Goal: Find specific fact: Find contact information

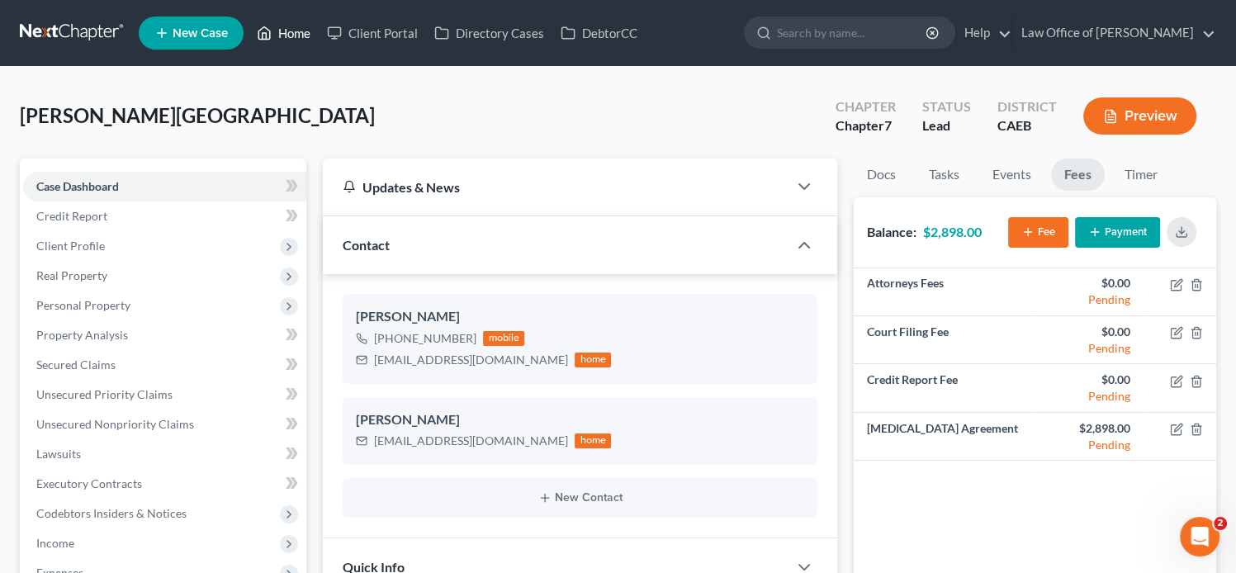
click at [290, 32] on link "Home" at bounding box center [284, 33] width 70 height 30
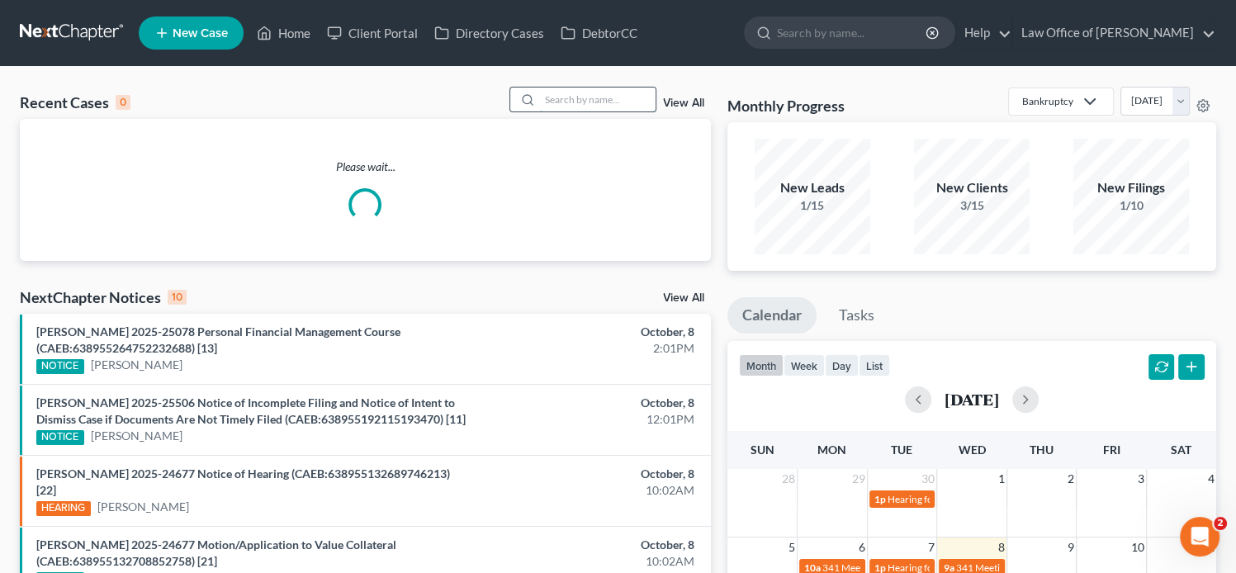
click at [618, 92] on input "search" at bounding box center [598, 100] width 116 height 24
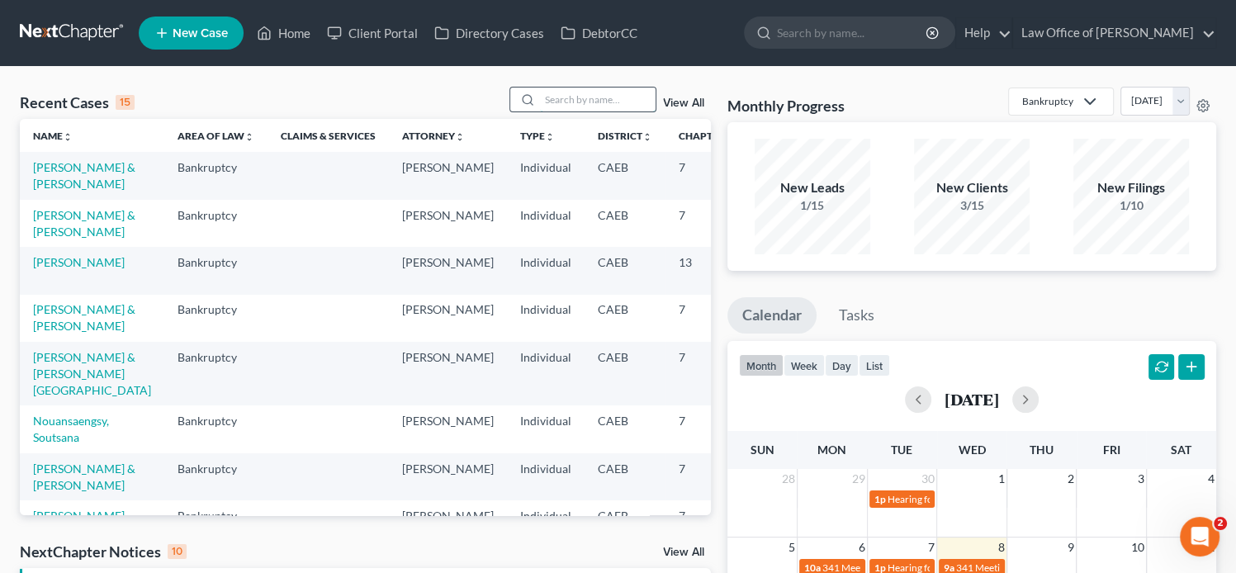
paste input "[PERSON_NAME]"
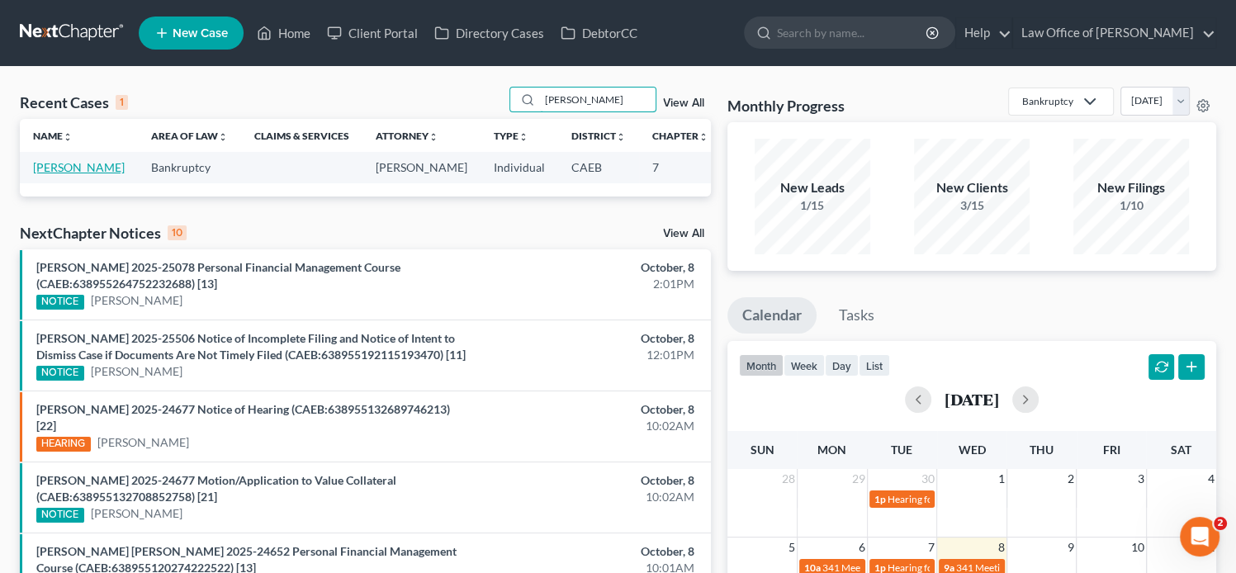
type input "[PERSON_NAME]"
click at [47, 174] on link "[PERSON_NAME]" at bounding box center [79, 167] width 92 height 14
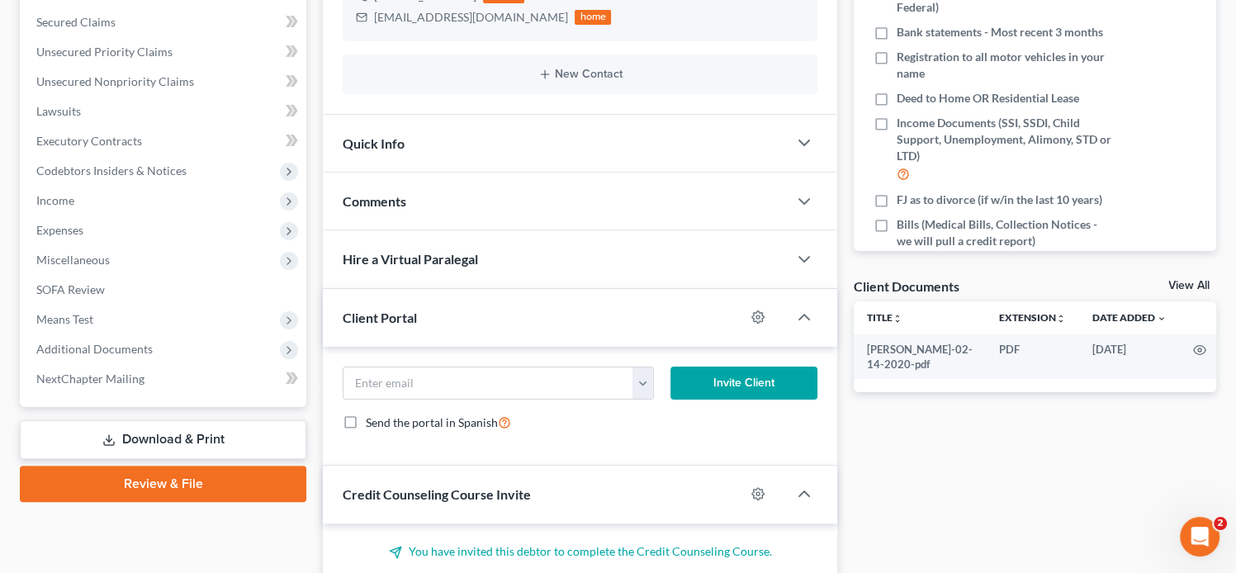
scroll to position [343, 0]
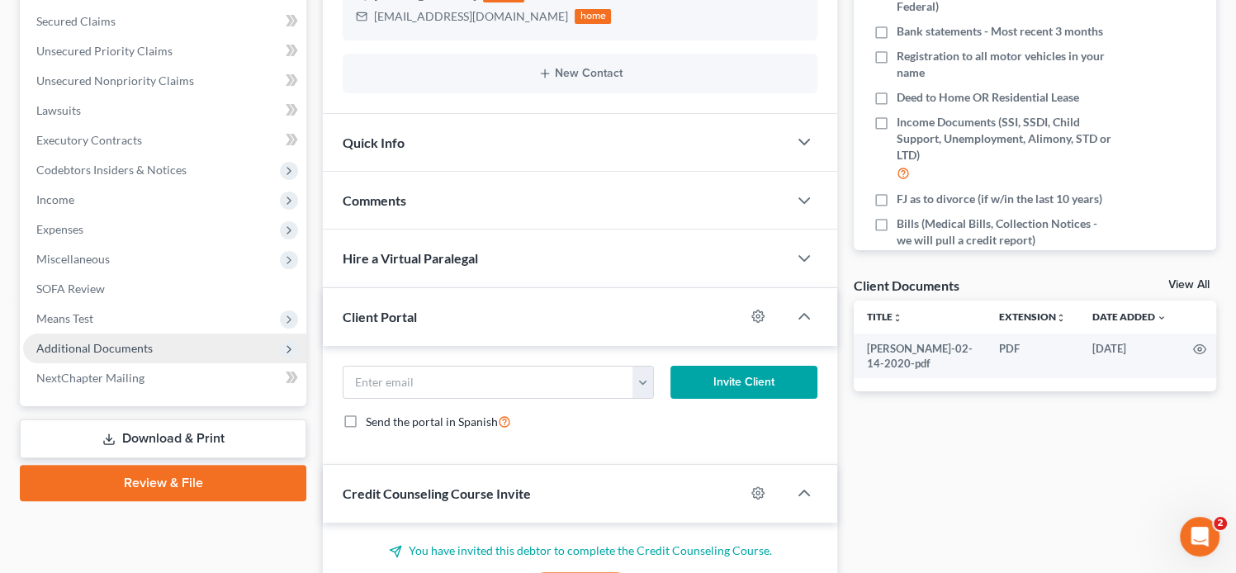
click at [157, 354] on span "Additional Documents" at bounding box center [164, 349] width 283 height 30
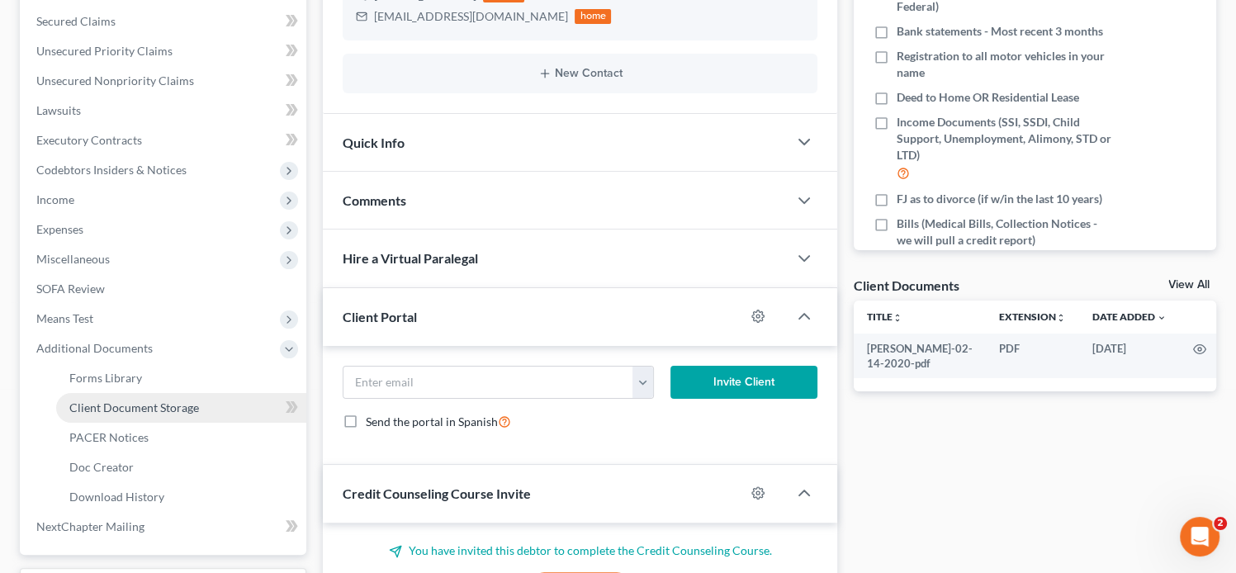
click at [215, 406] on link "Client Document Storage" at bounding box center [181, 408] width 250 height 30
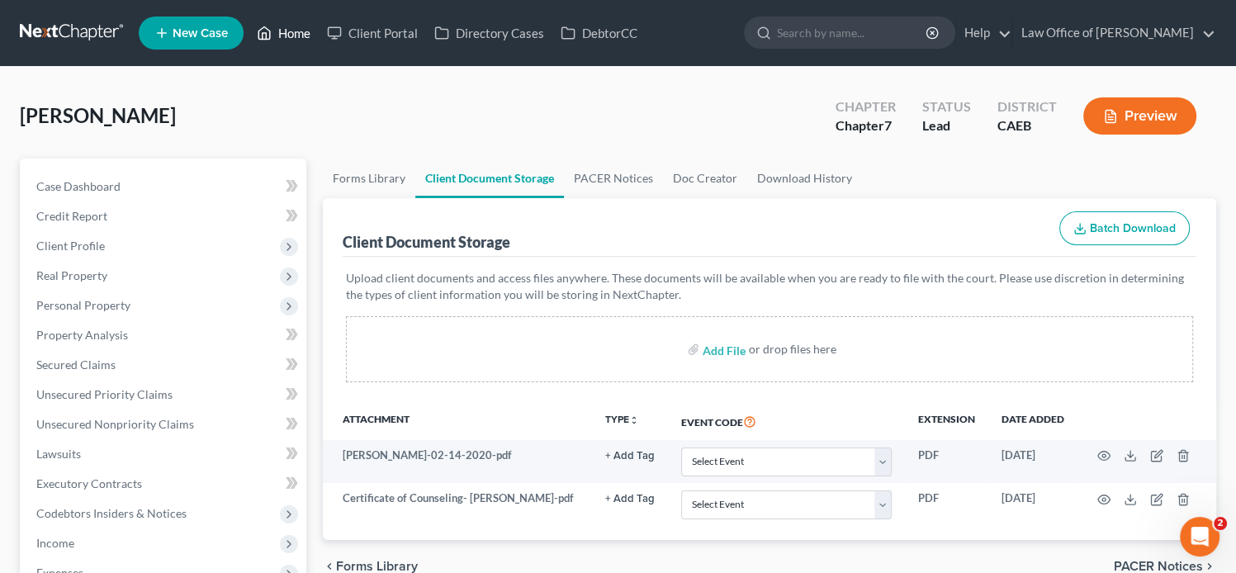
click at [289, 31] on link "Home" at bounding box center [284, 33] width 70 height 30
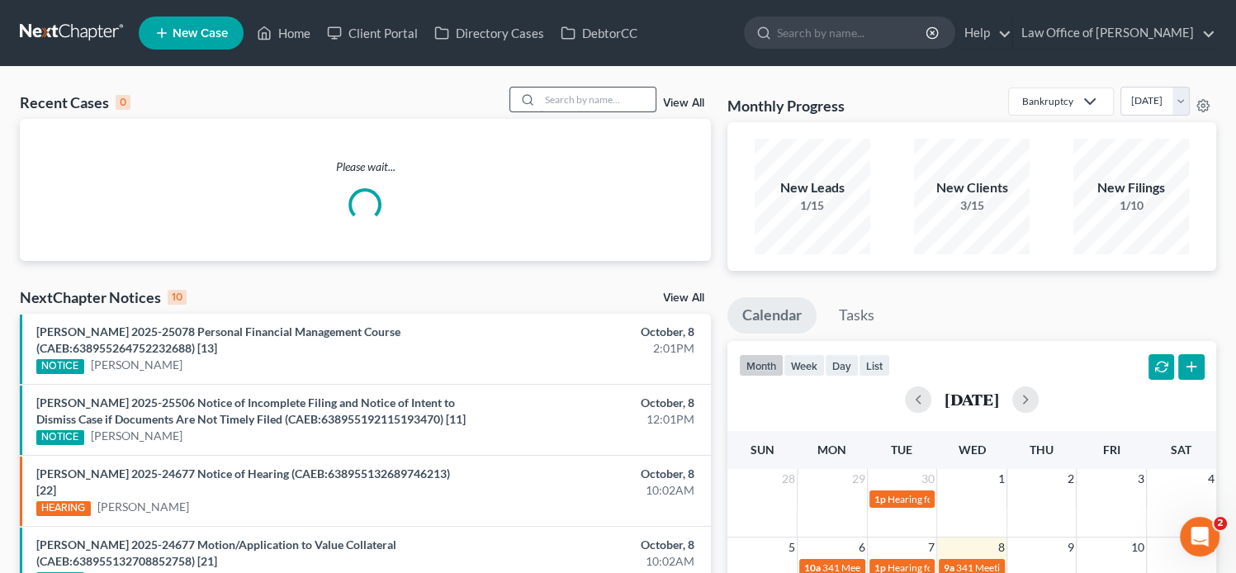
click at [621, 96] on input "search" at bounding box center [598, 100] width 116 height 24
paste input "[PERSON_NAME]"
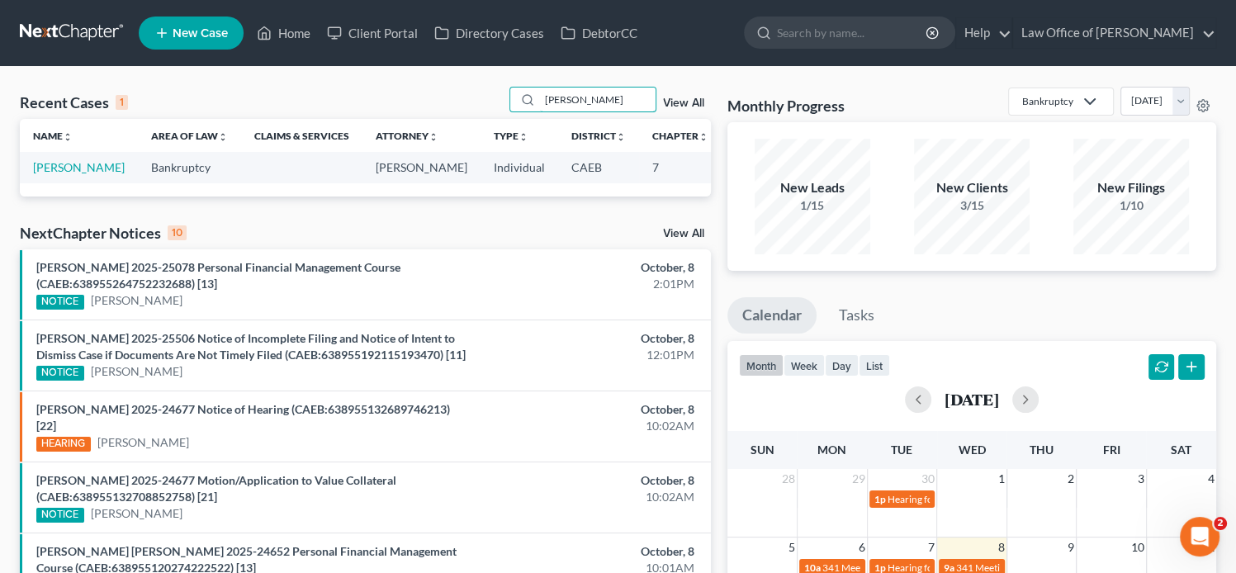
type input "[PERSON_NAME]"
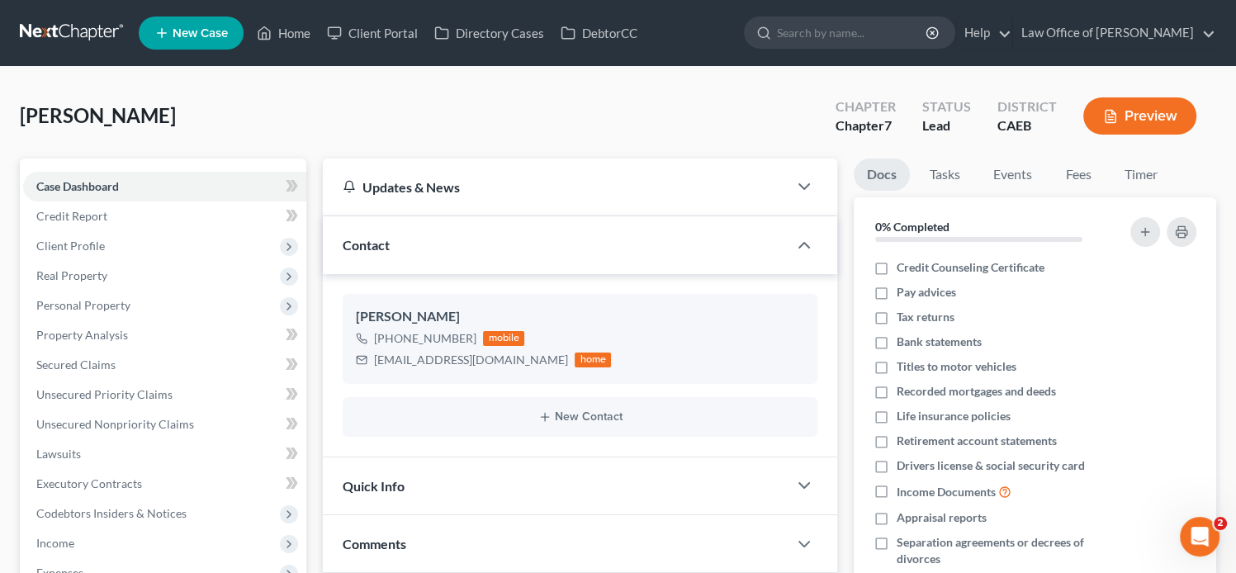
click at [689, 49] on ul "New Case Home Client Portal Directory Cases DebtorCC - No Result - See all resu…" at bounding box center [678, 33] width 1078 height 43
click at [287, 32] on link "Home" at bounding box center [284, 33] width 70 height 30
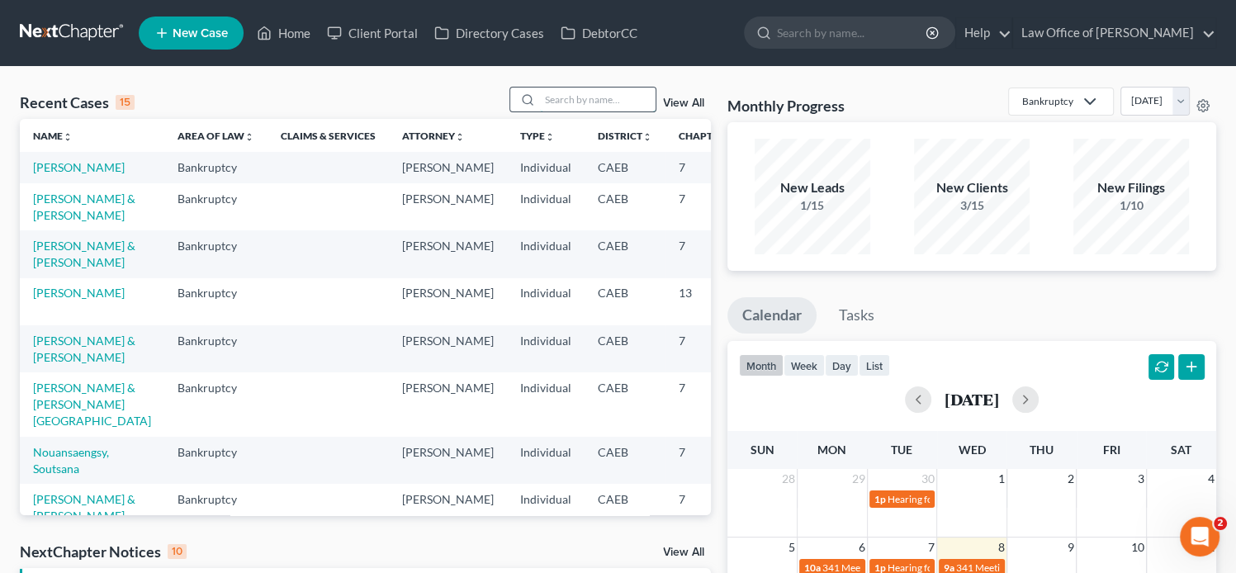
click at [552, 100] on input "search" at bounding box center [598, 100] width 116 height 24
paste input "Paula Vogel"
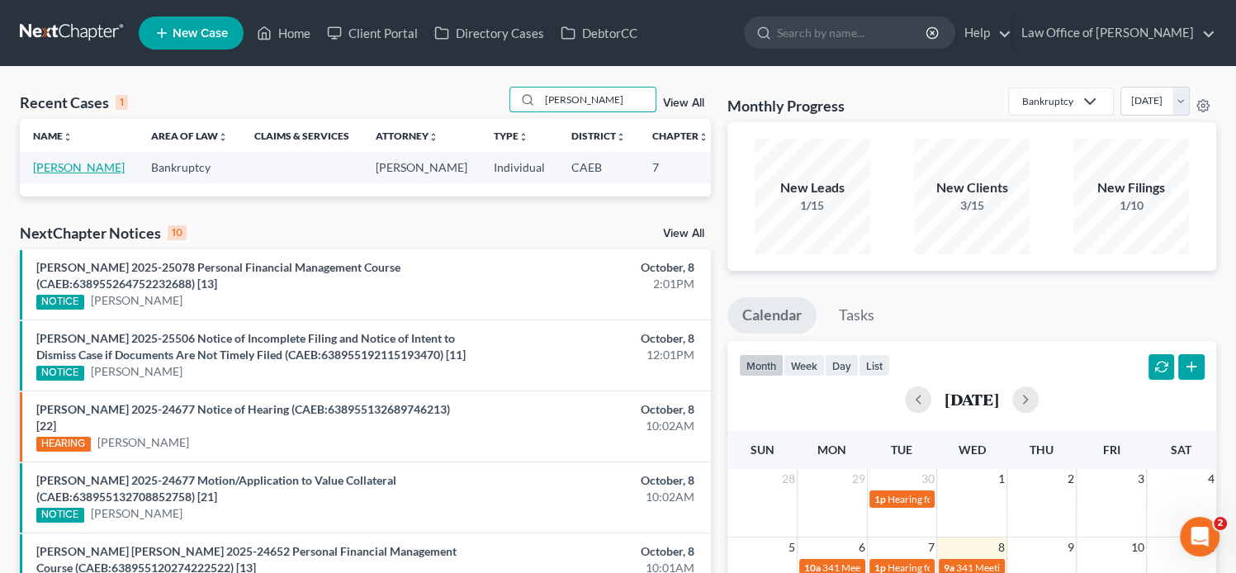
type input "Paula Vogel"
click at [38, 174] on link "[PERSON_NAME]" at bounding box center [79, 167] width 92 height 14
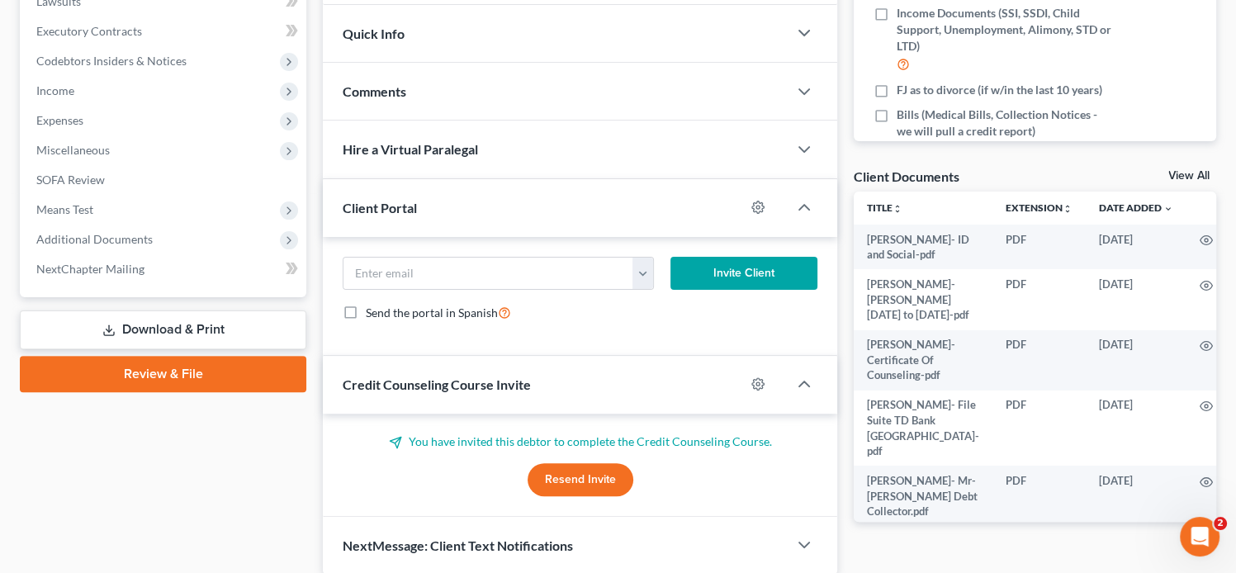
scroll to position [457, 0]
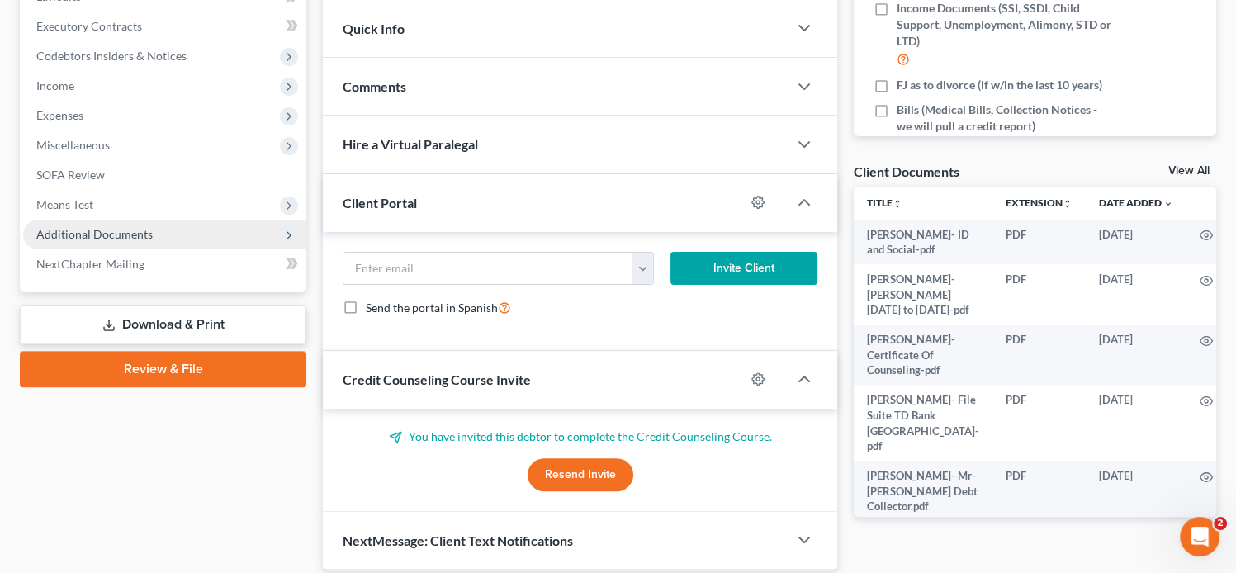
click at [197, 238] on span "Additional Documents" at bounding box center [164, 235] width 283 height 30
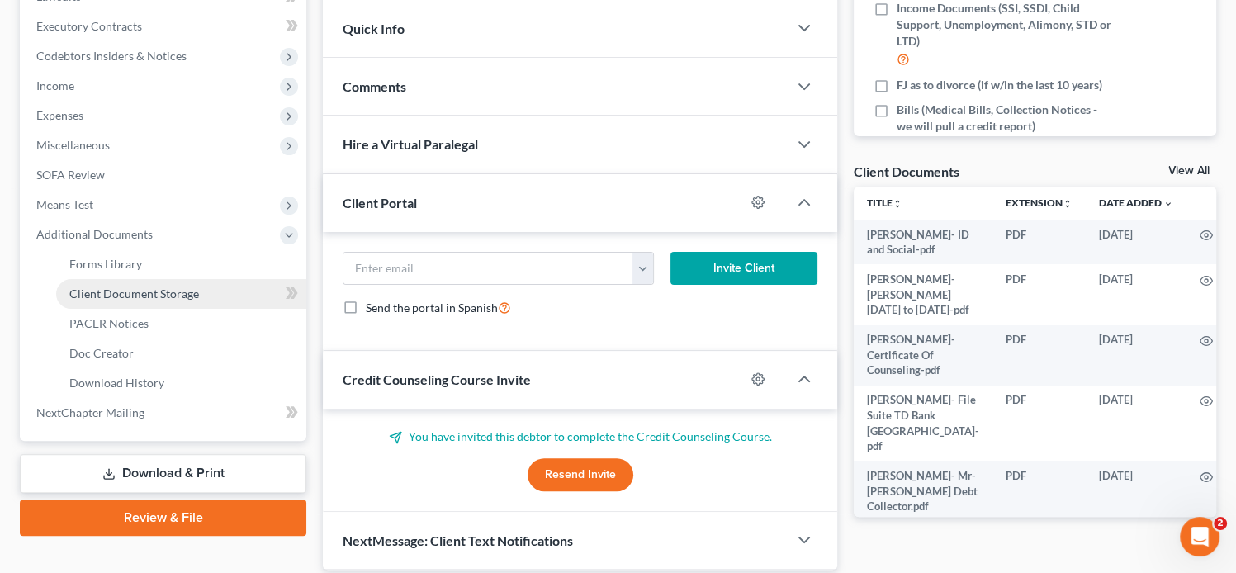
click at [154, 298] on span "Client Document Storage" at bounding box center [134, 294] width 130 height 14
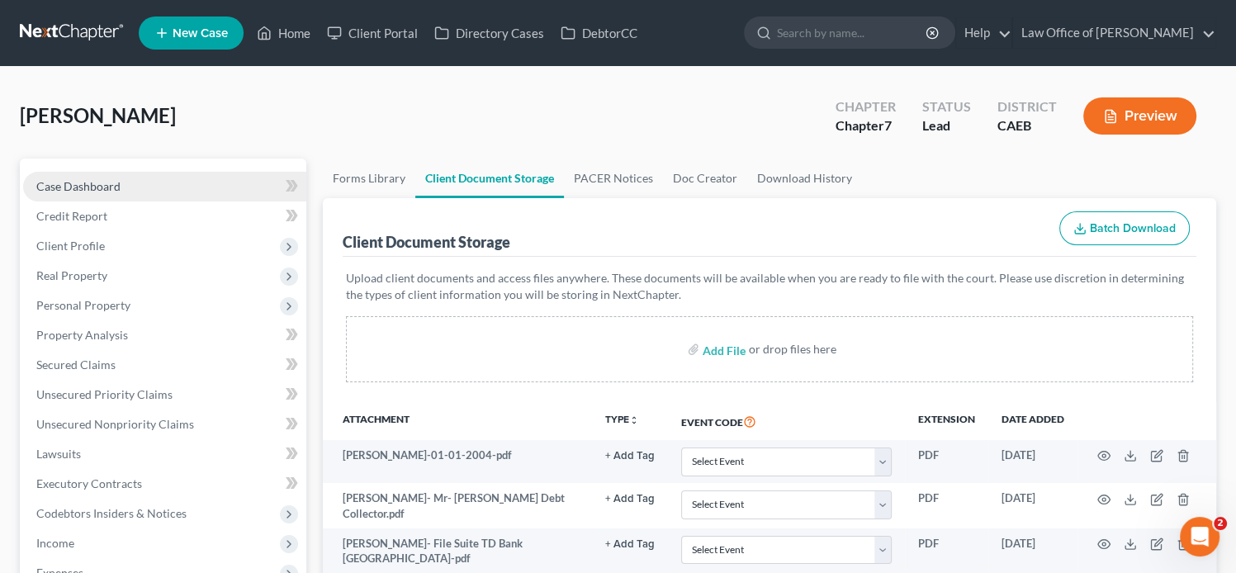
click at [83, 186] on span "Case Dashboard" at bounding box center [78, 186] width 84 height 14
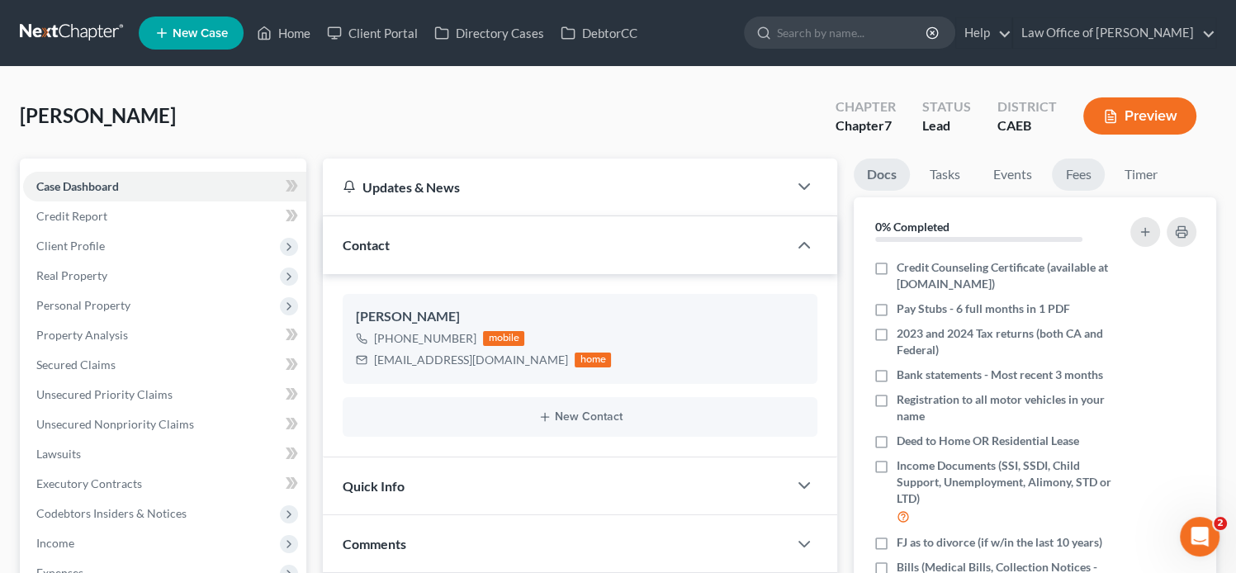
click at [1069, 171] on link "Fees" at bounding box center [1078, 175] width 53 height 32
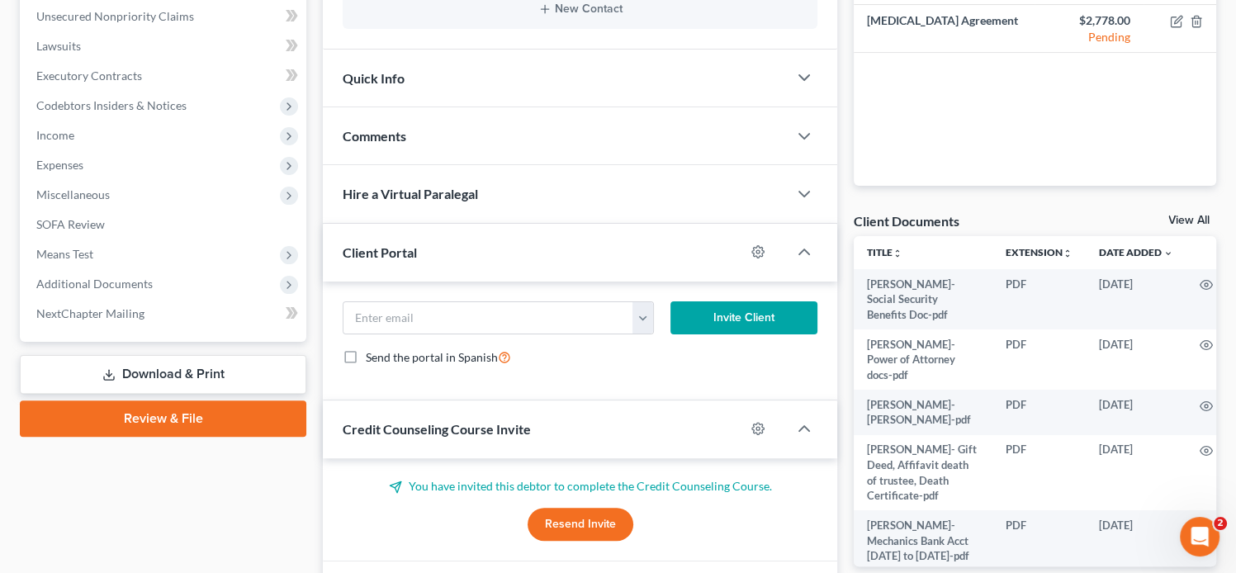
scroll to position [424, 0]
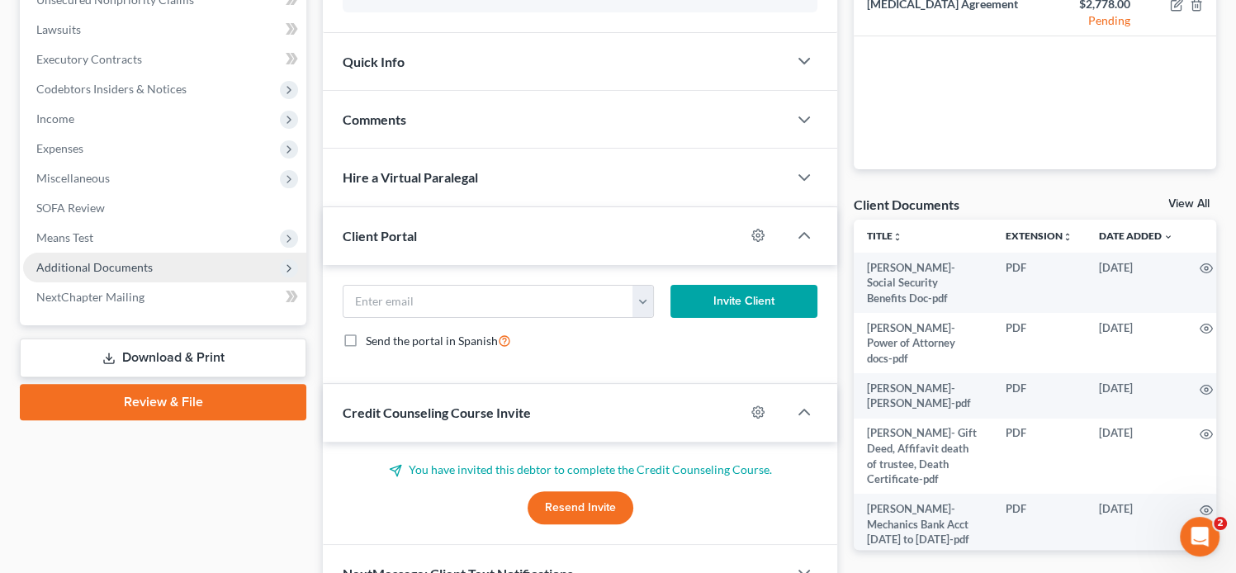
click at [161, 270] on span "Additional Documents" at bounding box center [164, 268] width 283 height 30
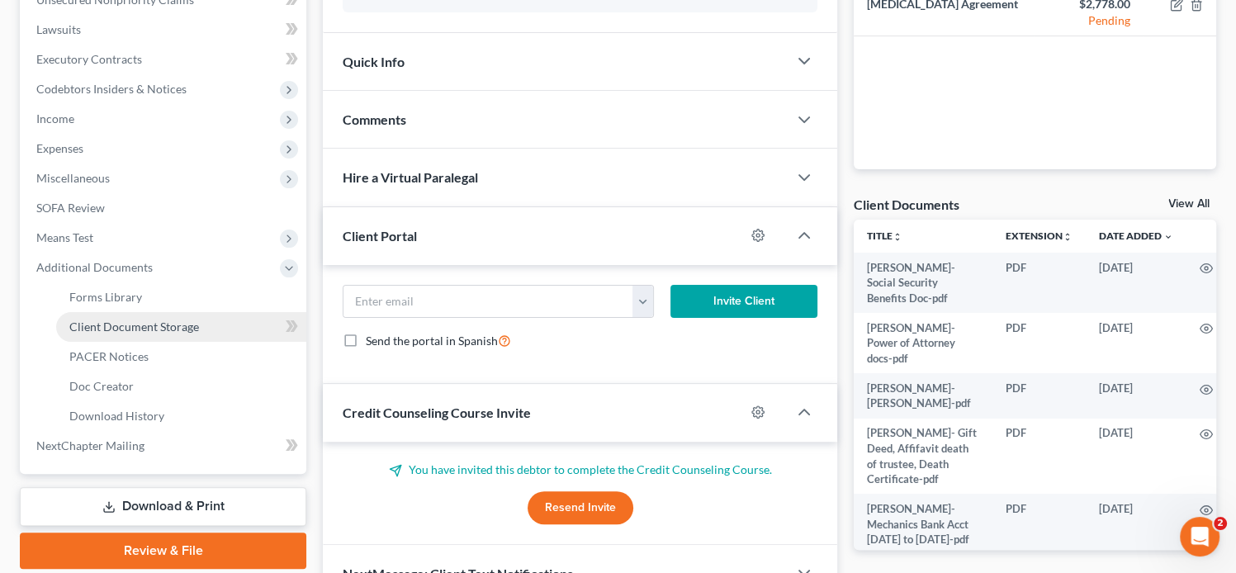
click at [183, 328] on span "Client Document Storage" at bounding box center [134, 327] width 130 height 14
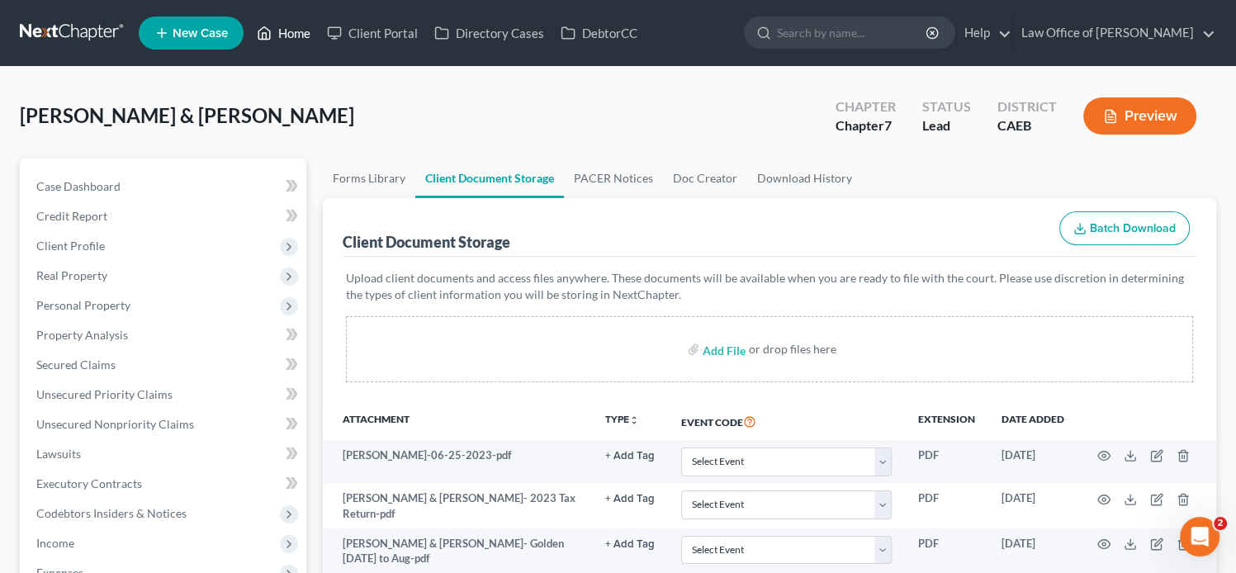
click at [288, 37] on link "Home" at bounding box center [284, 33] width 70 height 30
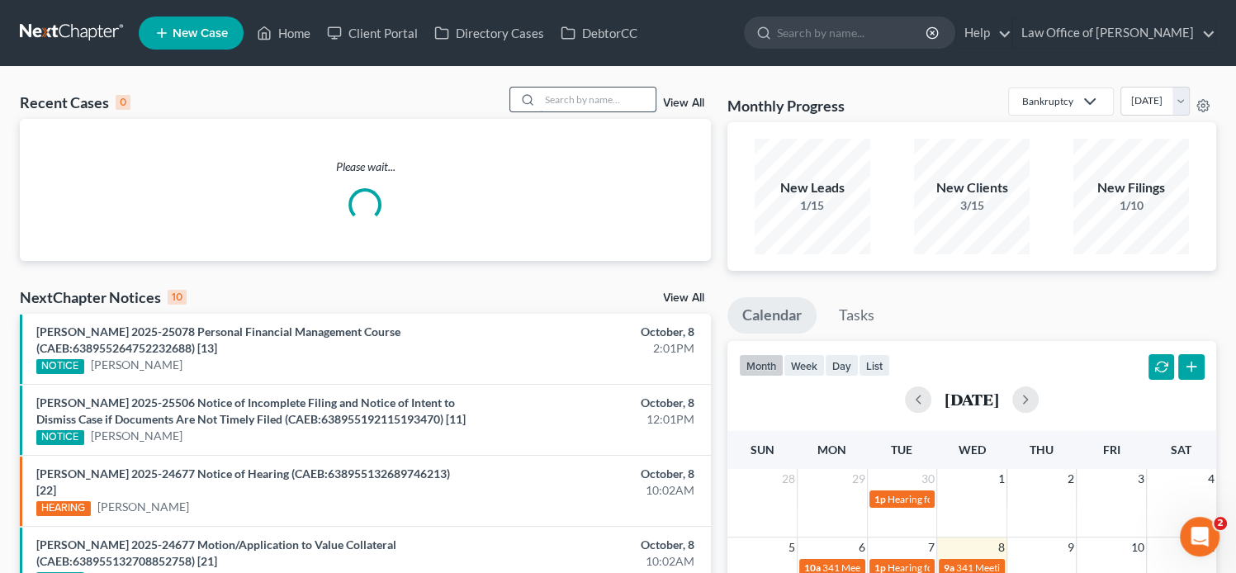
click at [602, 105] on input "search" at bounding box center [598, 100] width 116 height 24
paste input "NENA WILLIAMS"
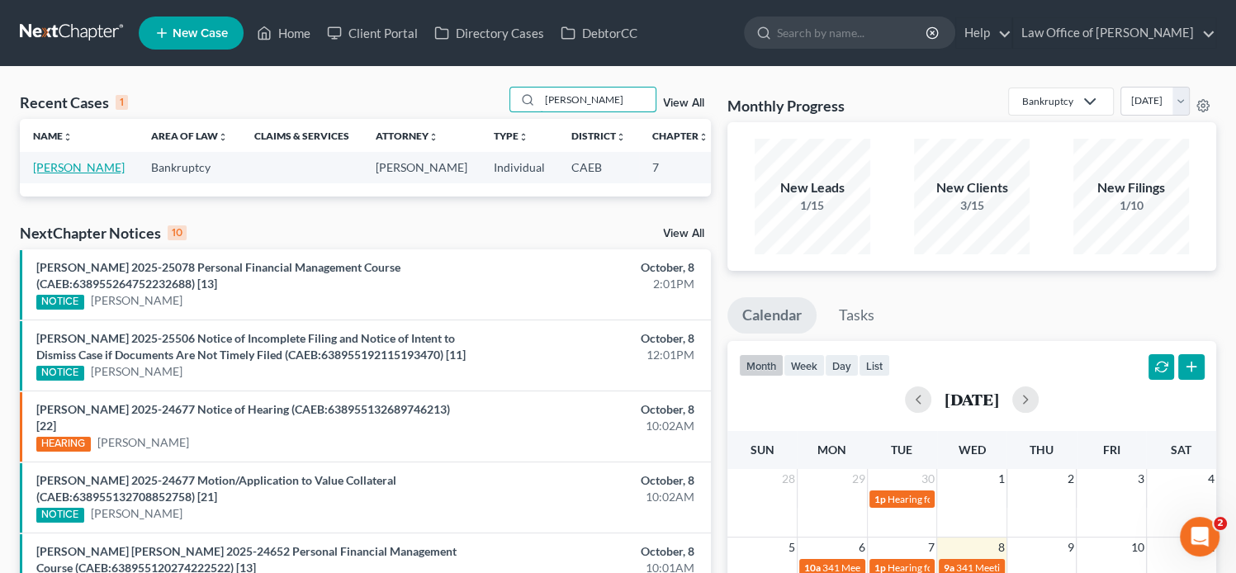
type input "NENA WILLIAMS"
click at [50, 166] on link "[PERSON_NAME]" at bounding box center [79, 167] width 92 height 14
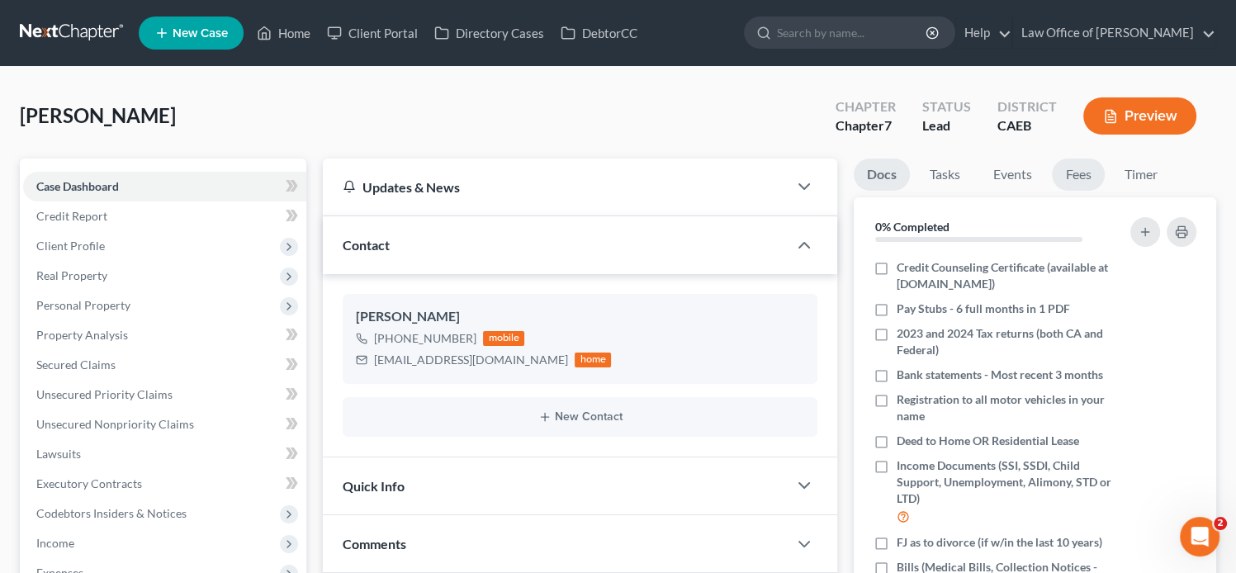
click at [1087, 170] on link "Fees" at bounding box center [1078, 175] width 53 height 32
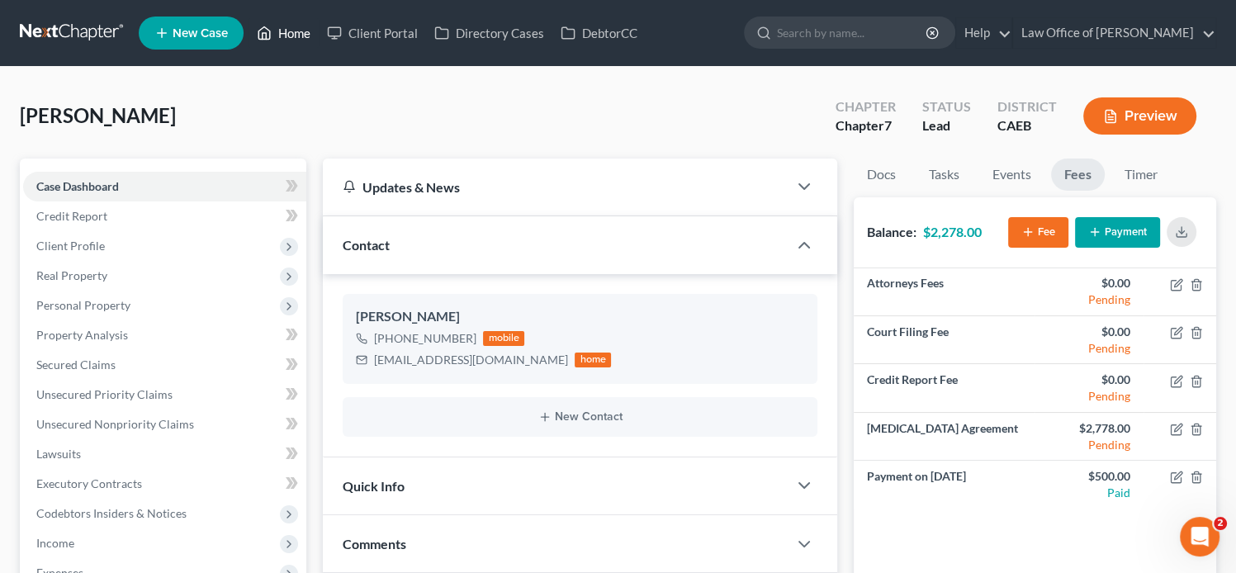
click at [280, 40] on link "Home" at bounding box center [284, 33] width 70 height 30
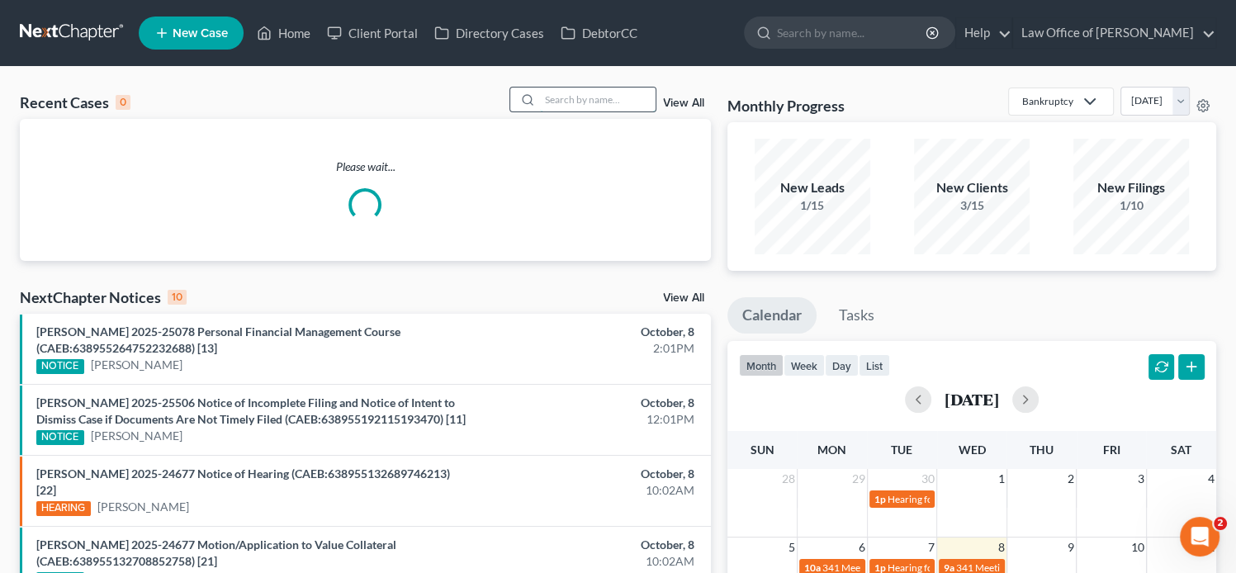
click at [575, 102] on input "search" at bounding box center [598, 100] width 116 height 24
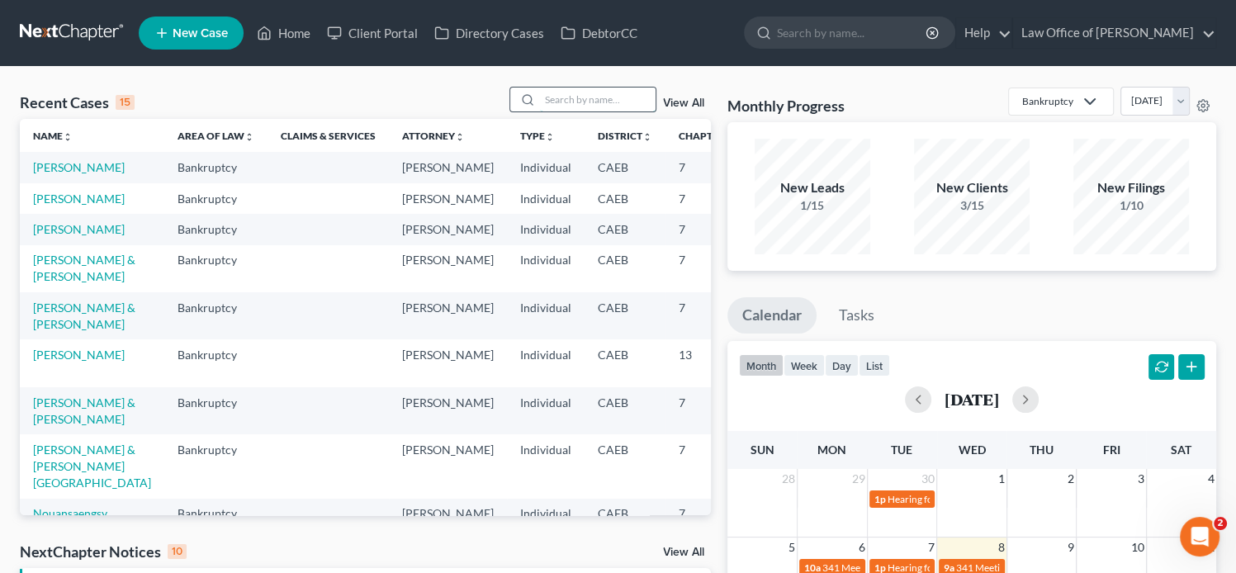
paste input "[PERSON_NAME]"
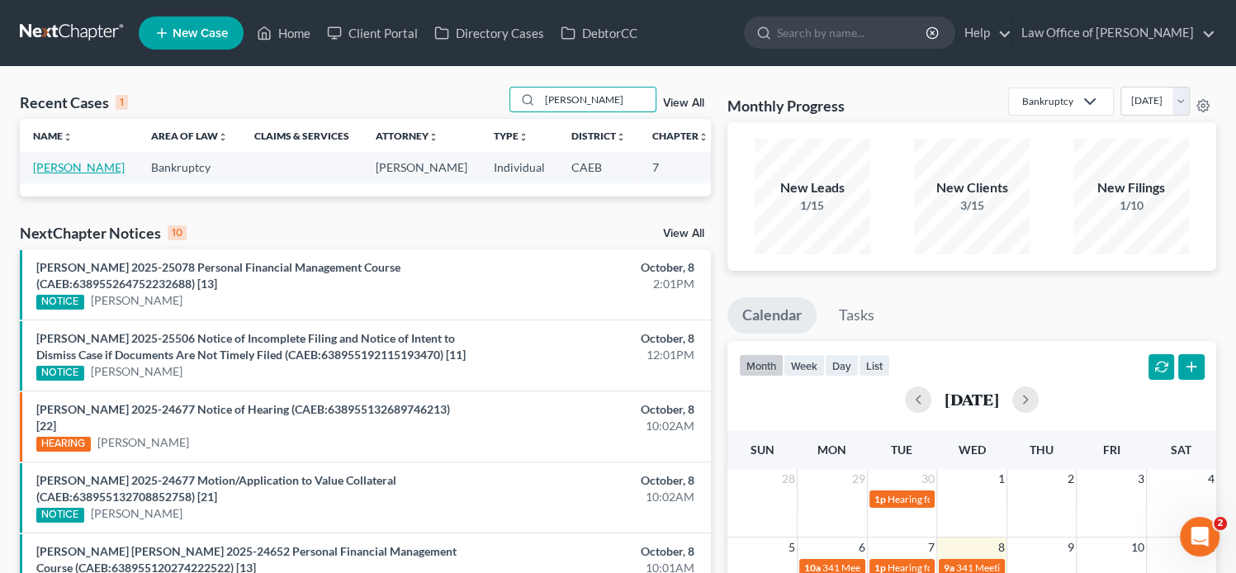
type input "[PERSON_NAME]"
click at [50, 174] on link "[PERSON_NAME]" at bounding box center [79, 167] width 92 height 14
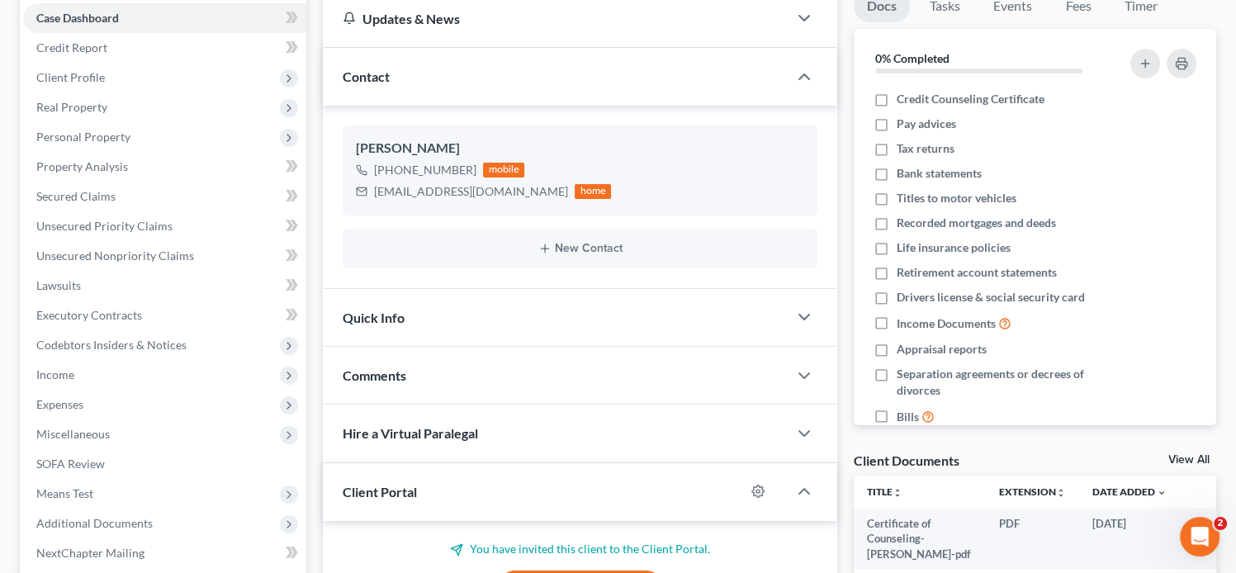
scroll to position [131, 0]
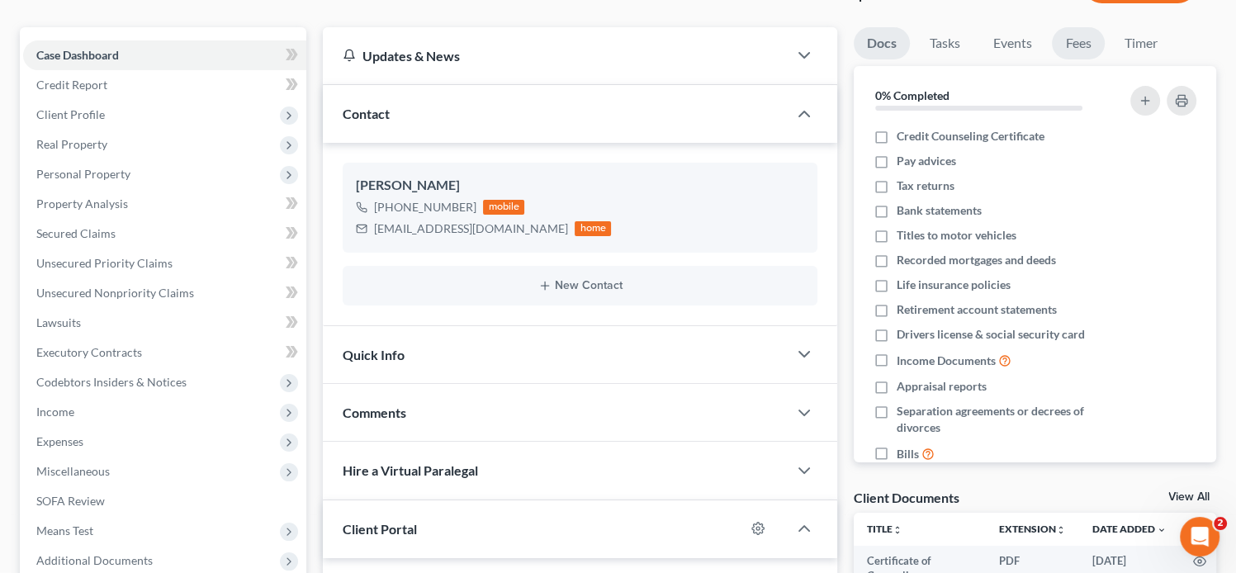
click at [1080, 42] on link "Fees" at bounding box center [1078, 43] width 53 height 32
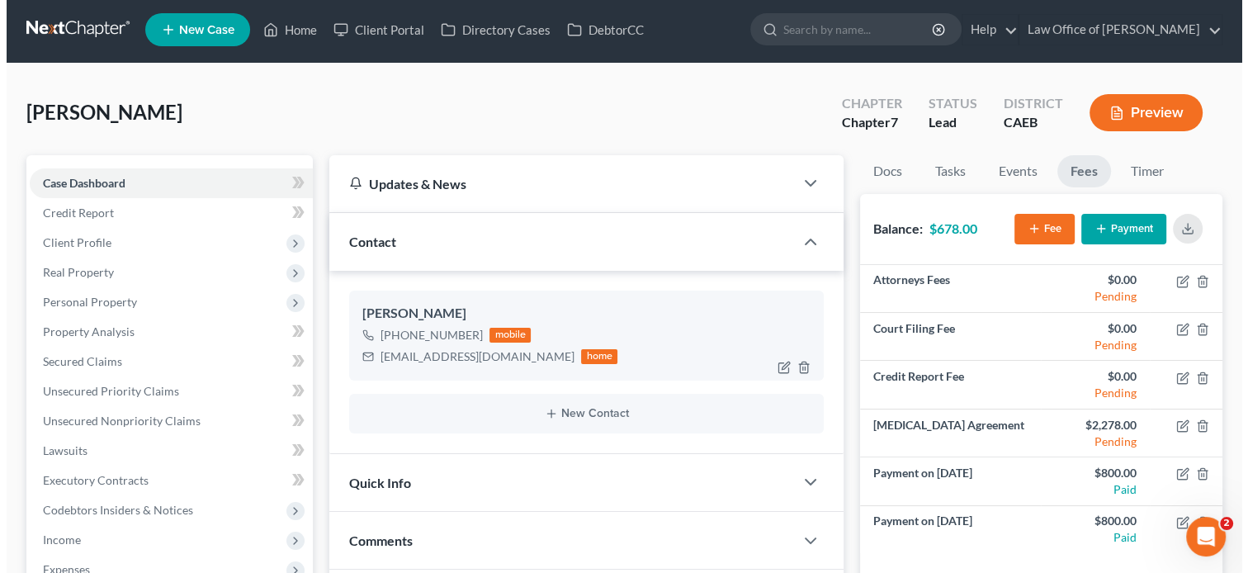
scroll to position [2, 0]
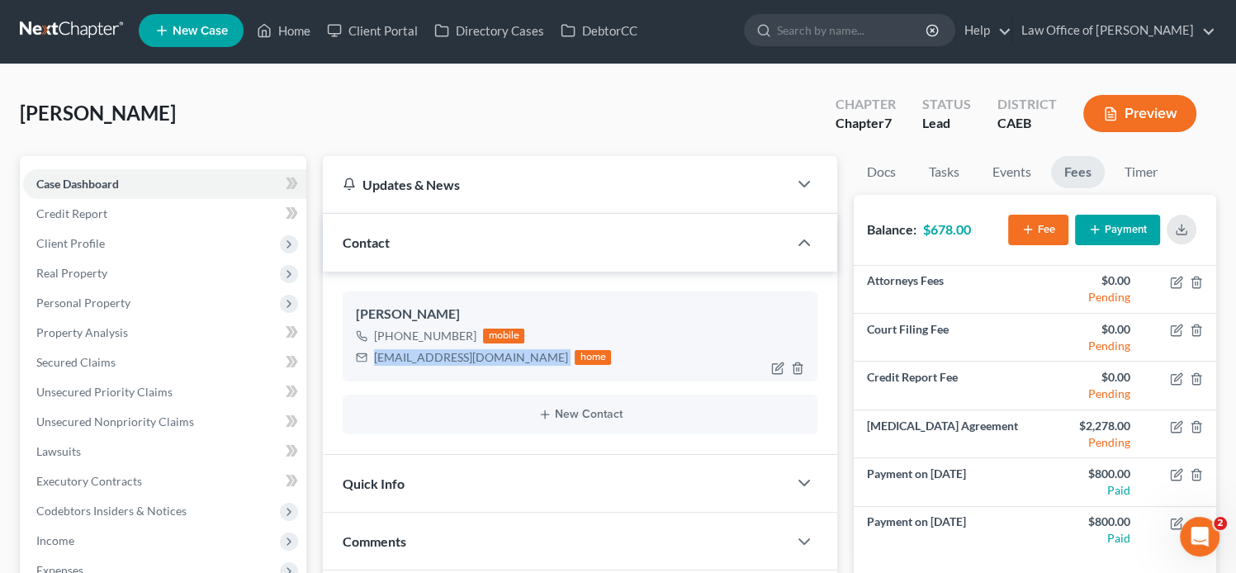
drag, startPoint x: 476, startPoint y: 363, endPoint x: 366, endPoint y: 348, distance: 111.7
click at [366, 348] on div "frnch6@yahoo.com home" at bounding box center [483, 357] width 255 height 21
copy div "frnch6@yahoo.com"
click at [842, 404] on div "Updates & News × Electronic Filing Available! Cases in the Eastern District of …" at bounding box center [580, 582] width 531 height 853
click at [1175, 230] on icon "button" at bounding box center [1181, 229] width 13 height 13
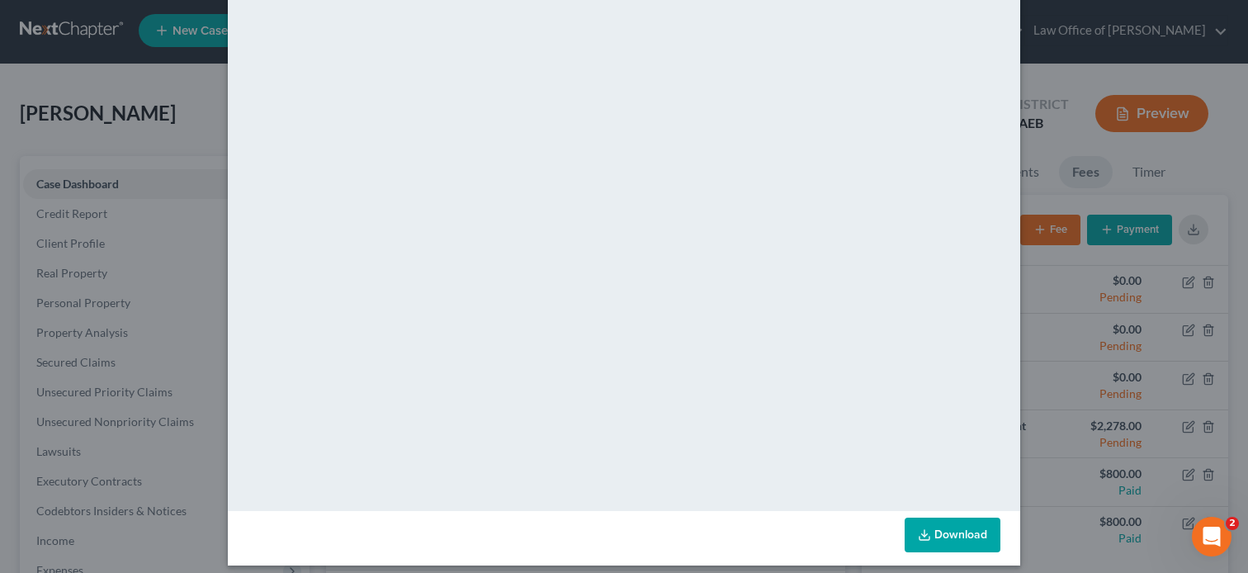
scroll to position [231, 0]
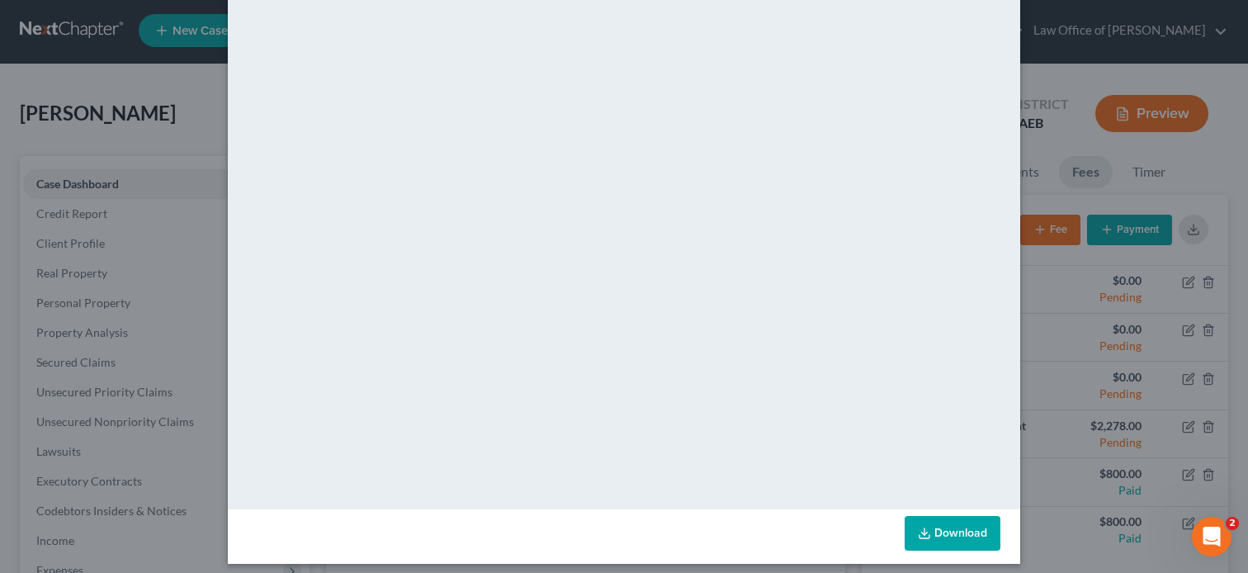
click at [954, 536] on link "Download" at bounding box center [953, 533] width 96 height 35
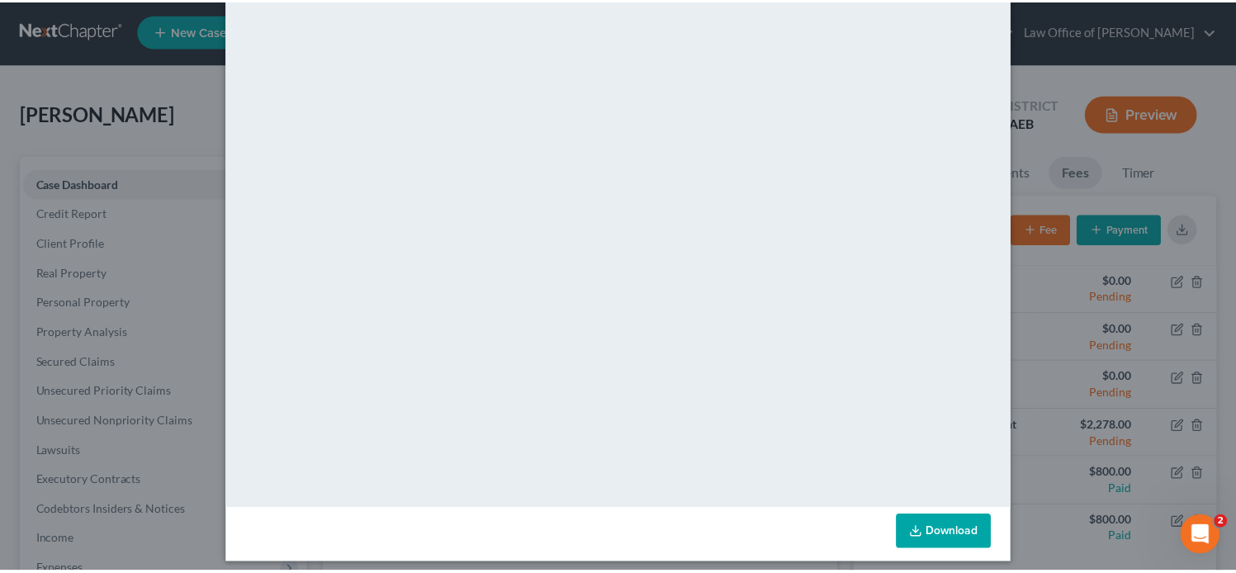
scroll to position [0, 0]
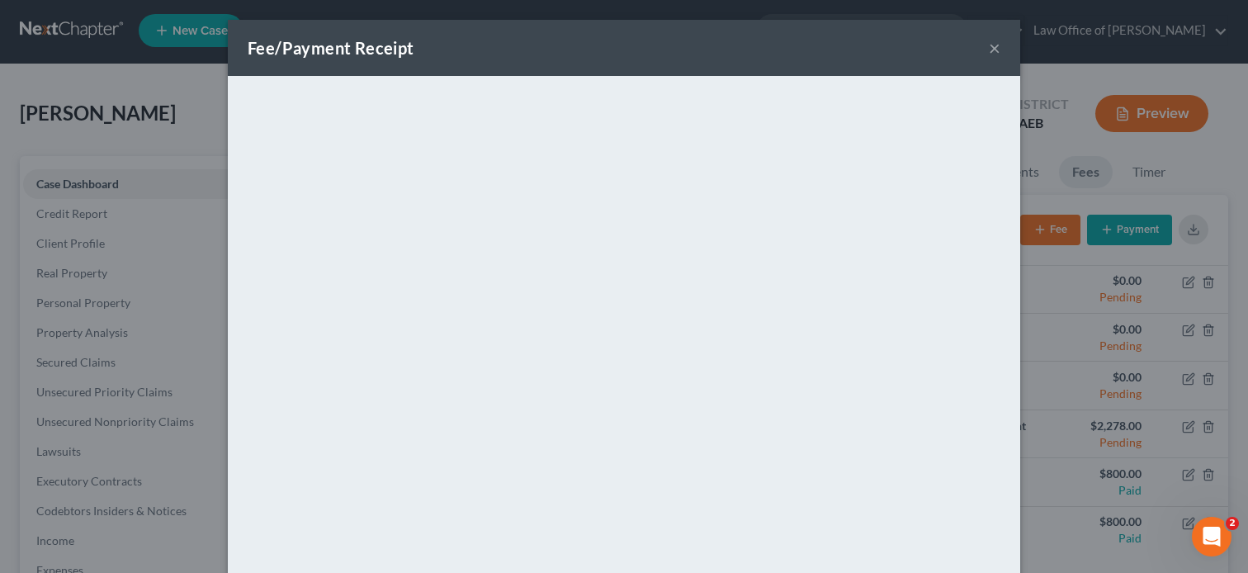
click at [989, 49] on button "×" at bounding box center [995, 48] width 12 height 20
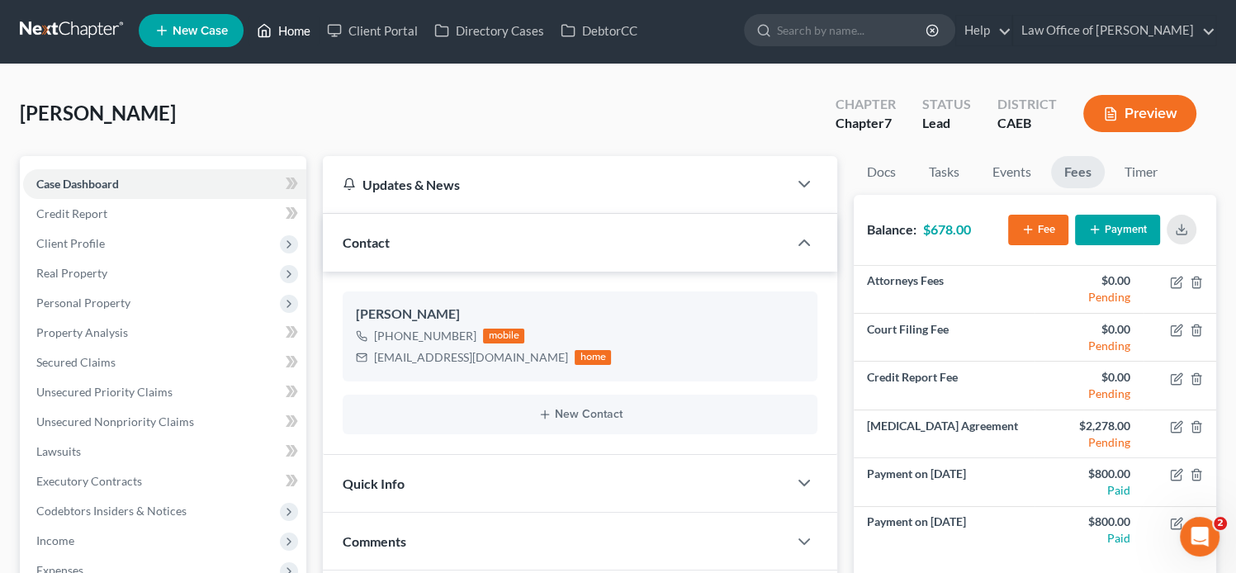
click at [288, 24] on link "Home" at bounding box center [284, 31] width 70 height 30
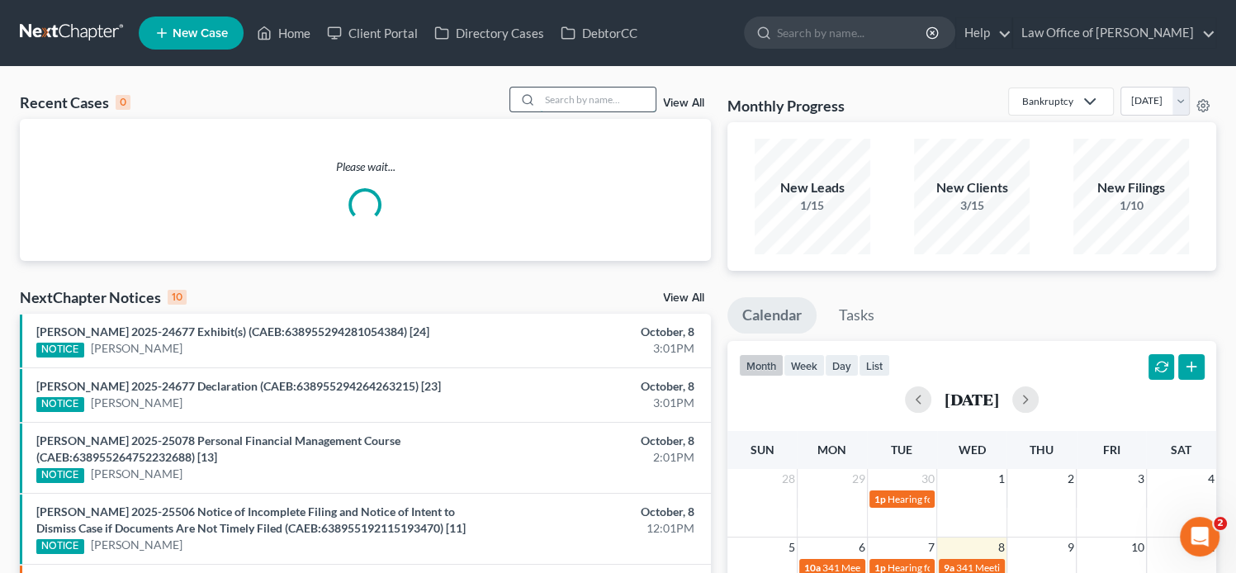
click at [566, 103] on input "search" at bounding box center [598, 100] width 116 height 24
paste input "NENA WILLIAMS"
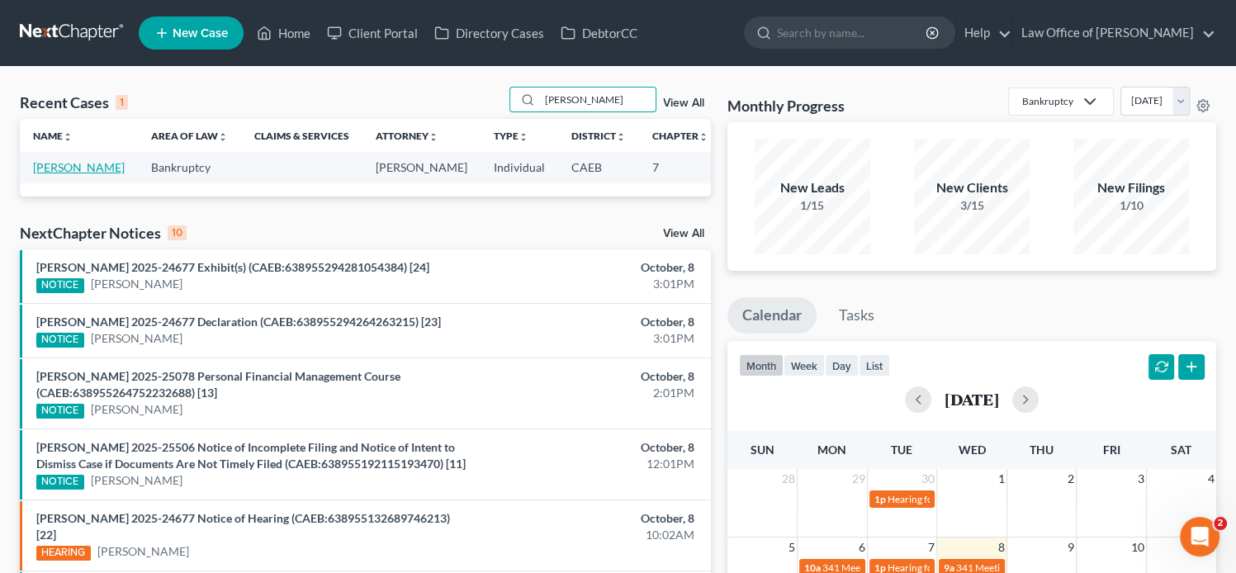
type input "NENA WILLIAMS"
click at [38, 172] on link "[PERSON_NAME]" at bounding box center [79, 167] width 92 height 14
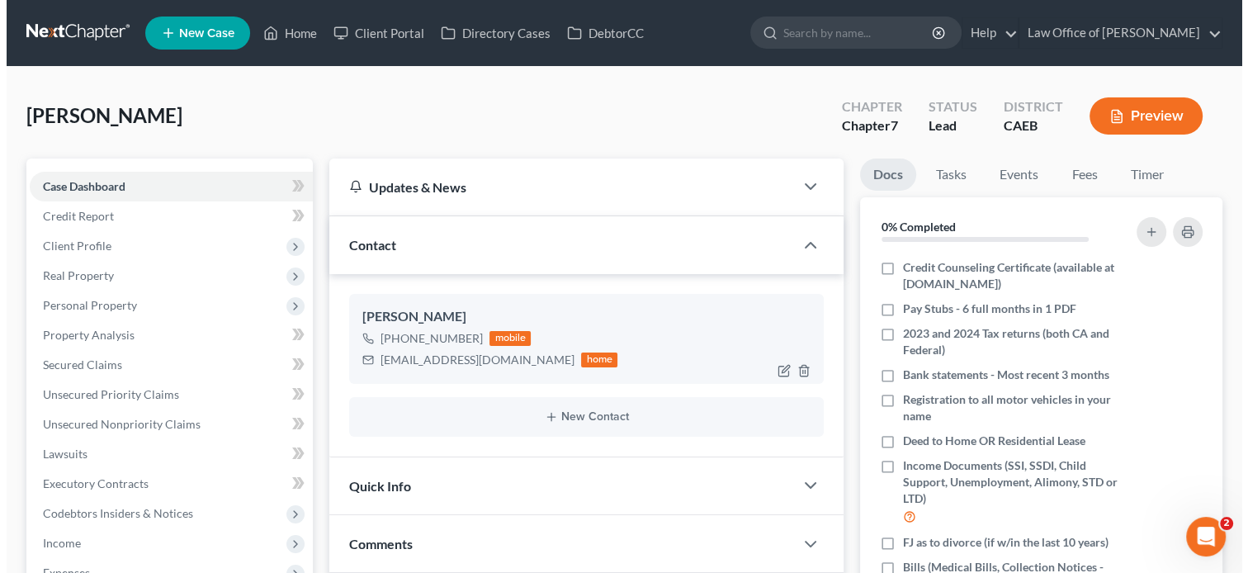
scroll to position [69, 0]
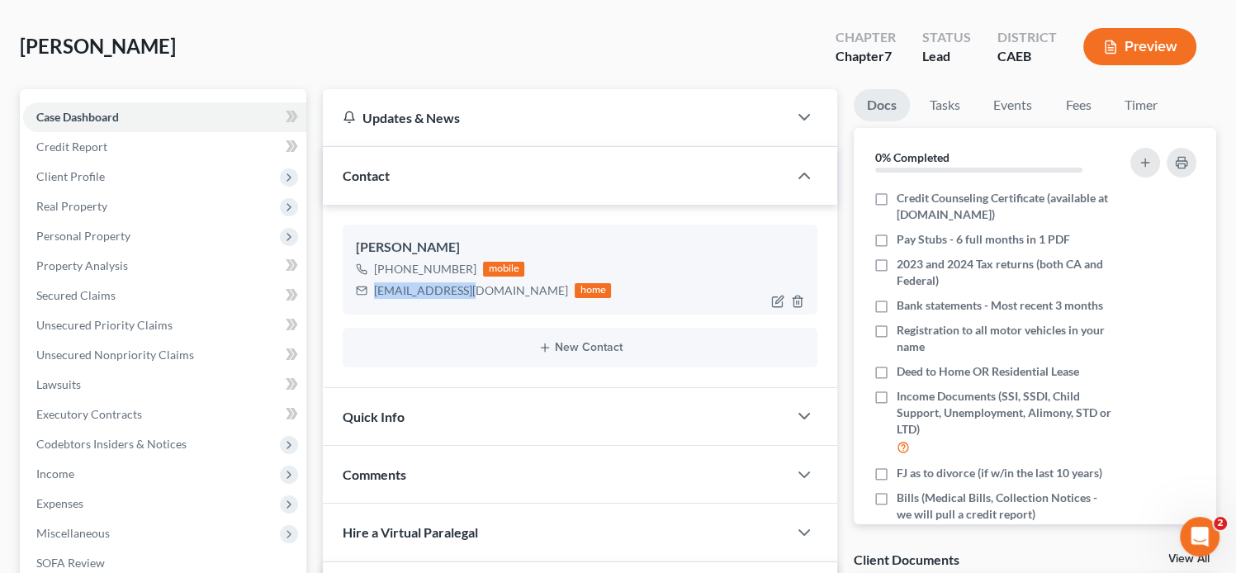
drag, startPoint x: 467, startPoint y: 285, endPoint x: 373, endPoint y: 286, distance: 94.1
click at [373, 286] on div "nina5987@att.net home" at bounding box center [483, 290] width 255 height 21
copy div "nina5987@att.net"
click at [1078, 114] on link "Fees" at bounding box center [1078, 105] width 53 height 32
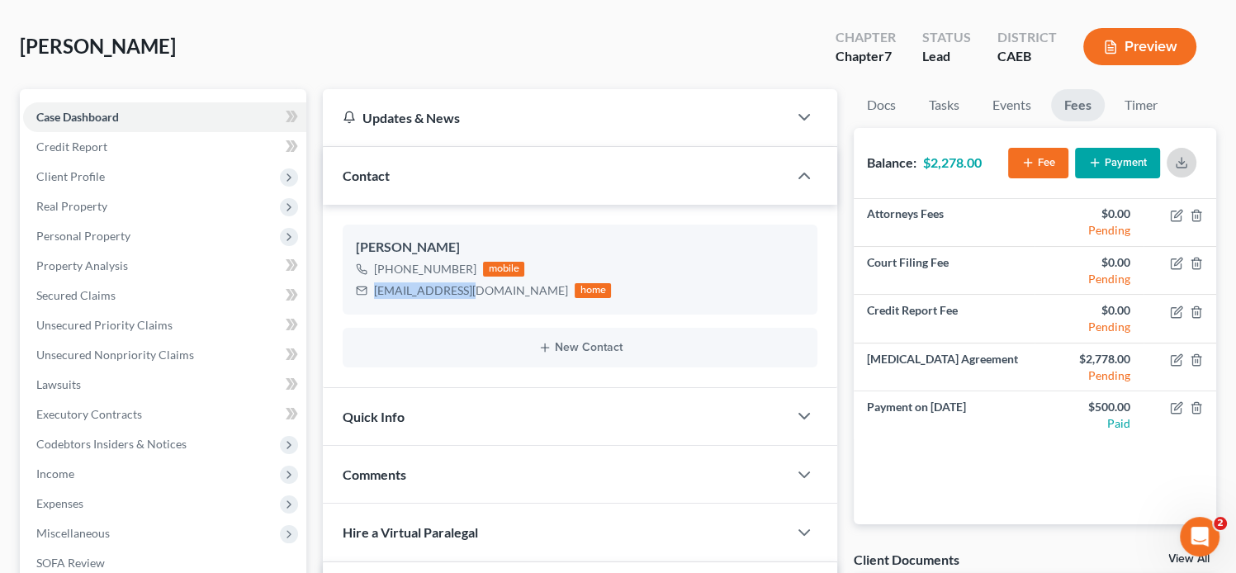
click at [1182, 162] on polyline "button" at bounding box center [1182, 162] width 6 height 2
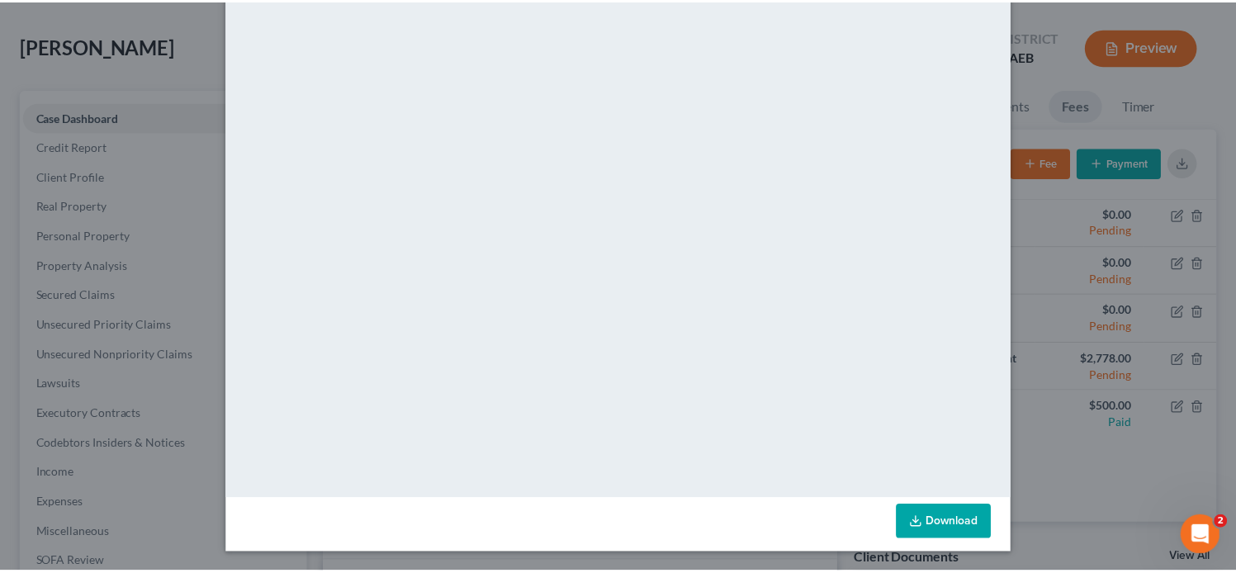
scroll to position [0, 0]
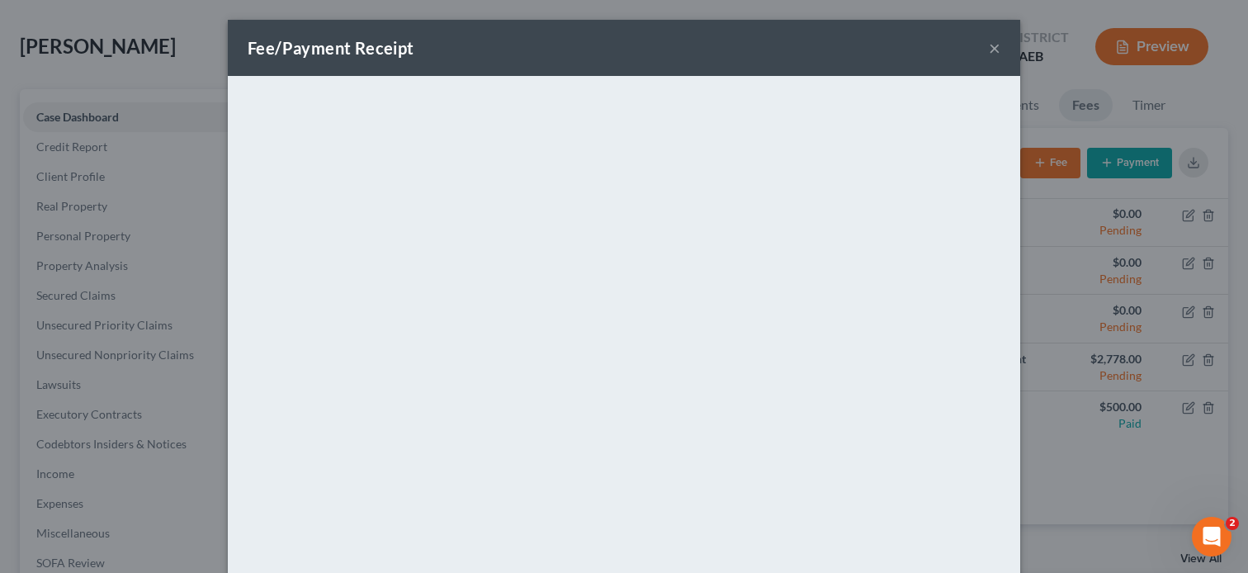
click at [994, 50] on button "×" at bounding box center [995, 48] width 12 height 20
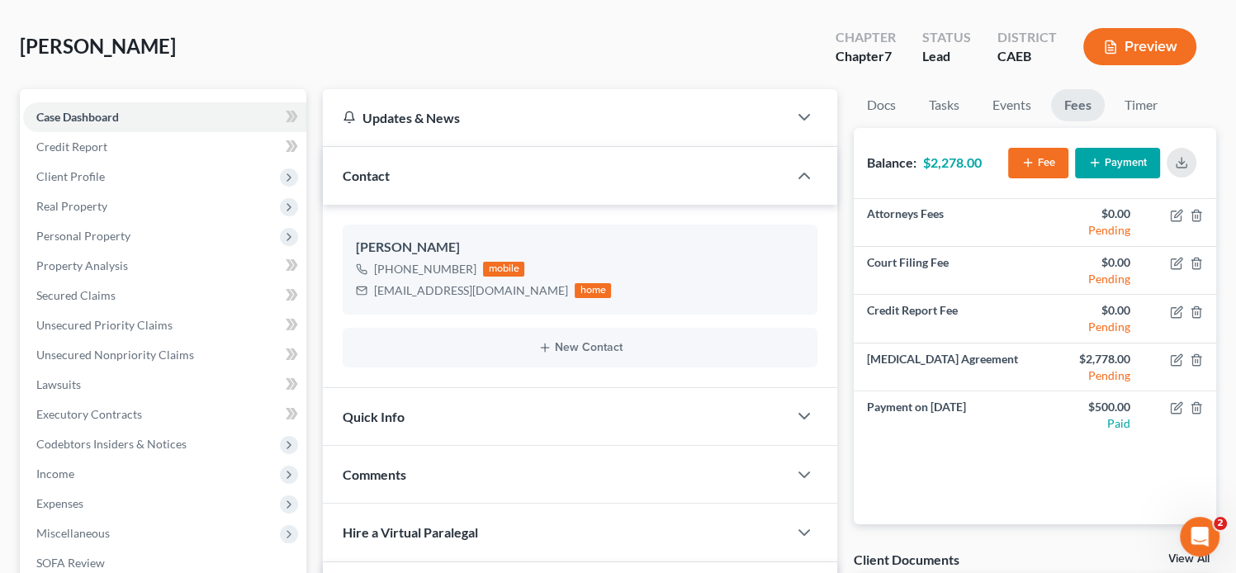
click at [670, 54] on div "Williams, Nena Upgraded Chapter Chapter 7 Status Lead District CAEB Preview" at bounding box center [618, 53] width 1196 height 72
drag, startPoint x: 467, startPoint y: 288, endPoint x: 365, endPoint y: 293, distance: 101.7
click at [365, 293] on div "nina5987@att.net home" at bounding box center [483, 290] width 255 height 21
copy div "nina5987@att.net"
